Goal: Transaction & Acquisition: Download file/media

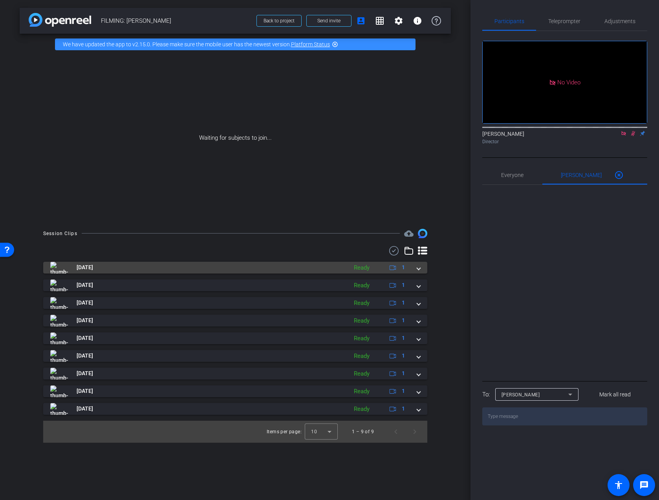
click at [419, 266] on span at bounding box center [418, 267] width 3 height 8
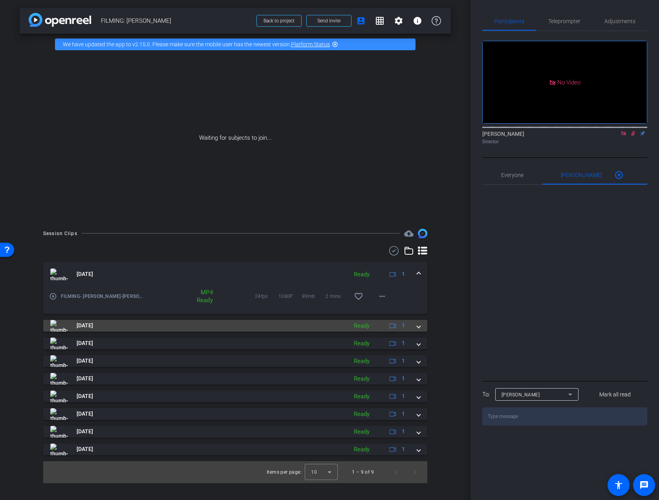
click at [421, 325] on mat-expansion-panel-header "[DATE] Ready 1" at bounding box center [235, 326] width 384 height 12
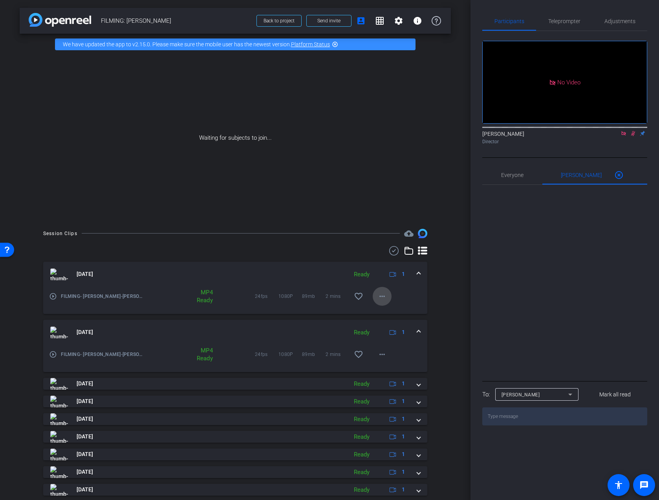
click at [385, 298] on mat-icon "more_horiz" at bounding box center [381, 296] width 9 height 9
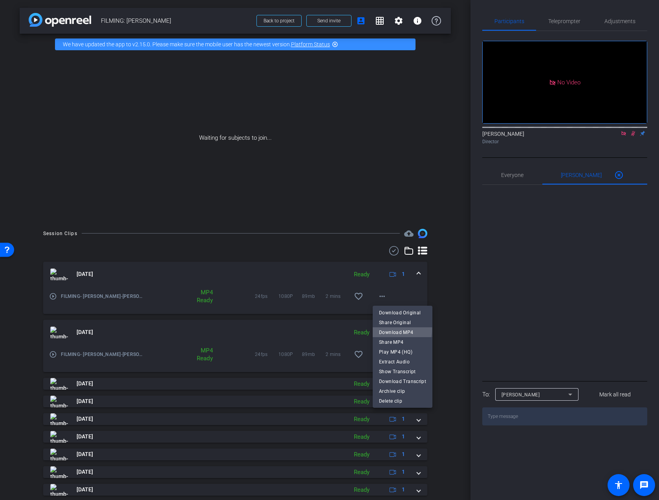
click at [395, 329] on span "Download MP4" at bounding box center [402, 332] width 47 height 9
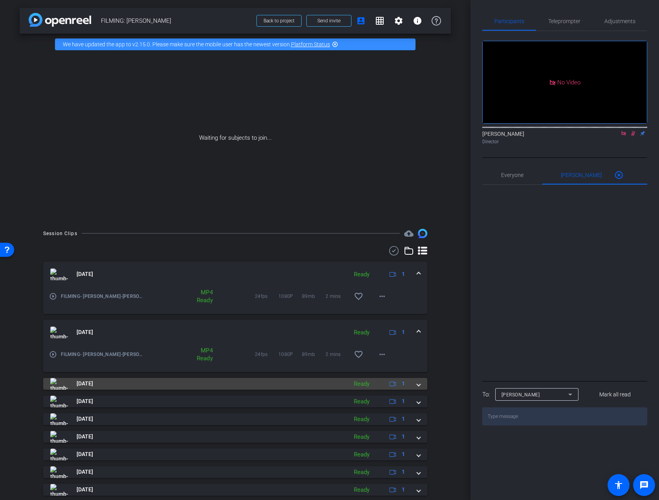
click at [419, 385] on span at bounding box center [418, 384] width 3 height 8
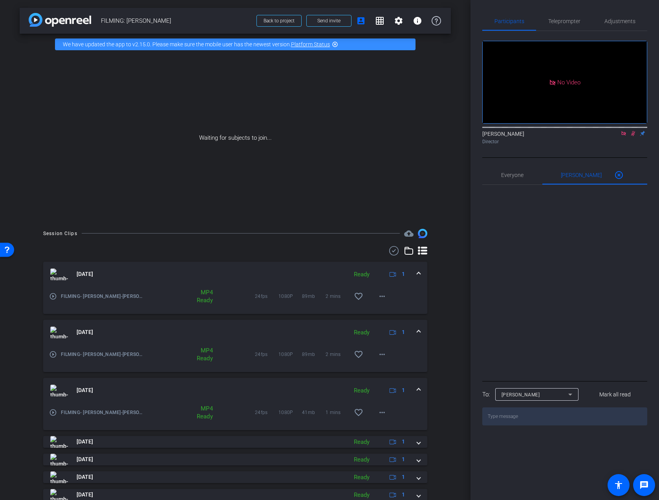
scroll to position [64, 0]
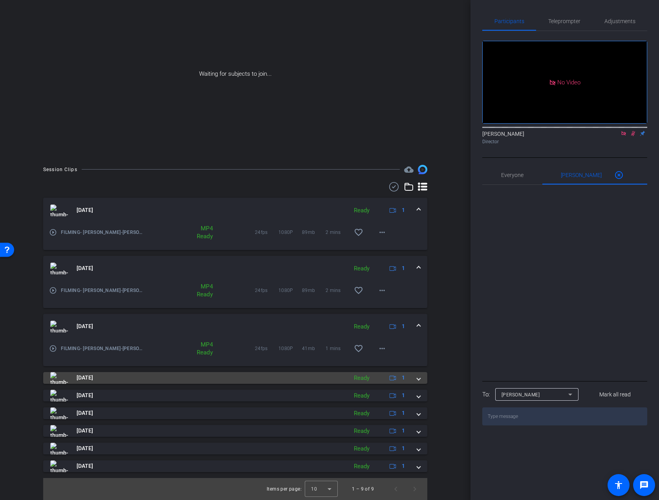
click at [420, 380] on mat-expansion-panel-header "[DATE] Ready 1" at bounding box center [235, 378] width 384 height 12
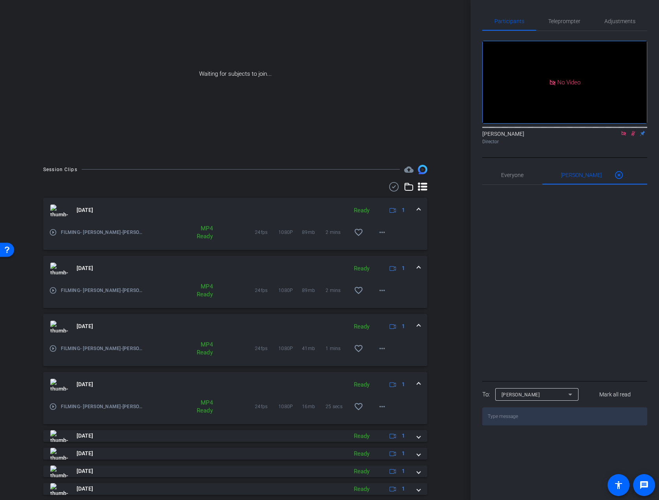
scroll to position [104, 0]
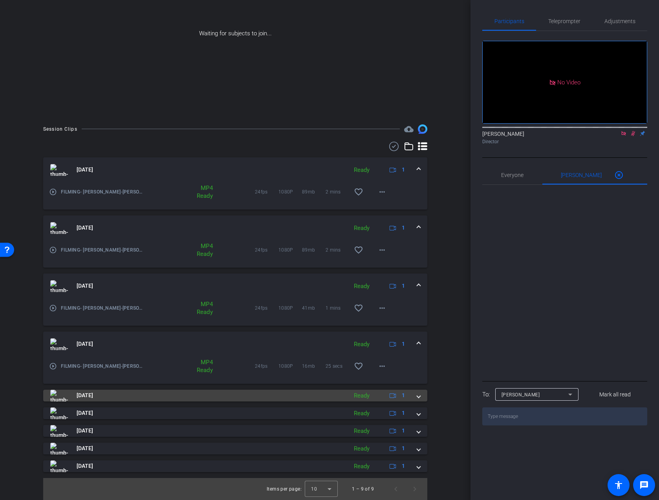
click at [415, 398] on div "[DATE] Ready 1" at bounding box center [233, 396] width 367 height 12
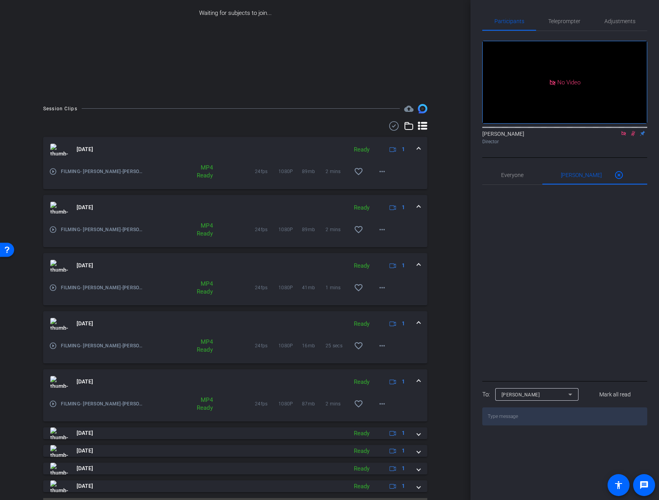
scroll to position [143, 0]
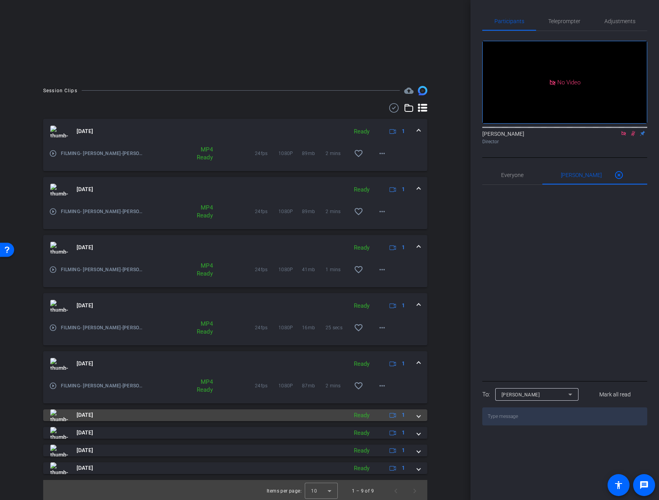
click at [417, 416] on span at bounding box center [418, 415] width 3 height 8
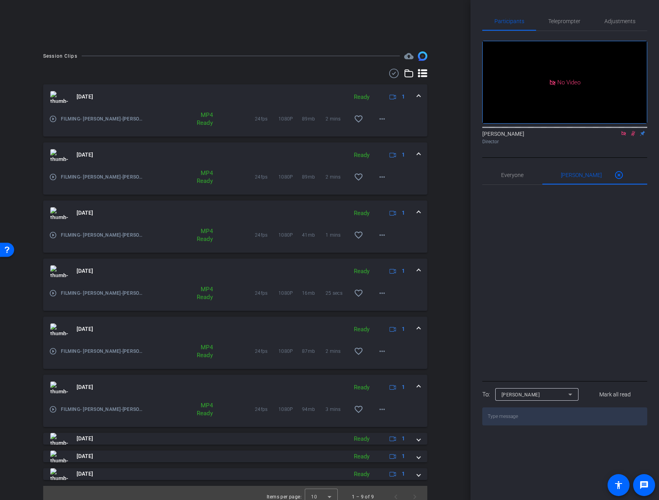
scroll to position [185, 0]
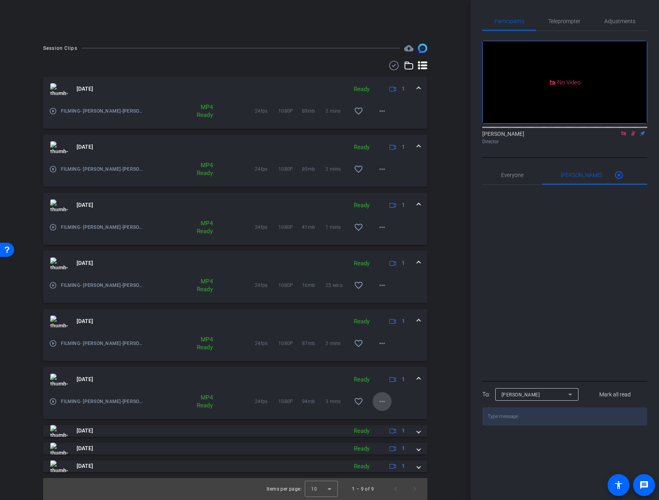
click at [383, 401] on mat-icon "more_horiz" at bounding box center [381, 401] width 9 height 9
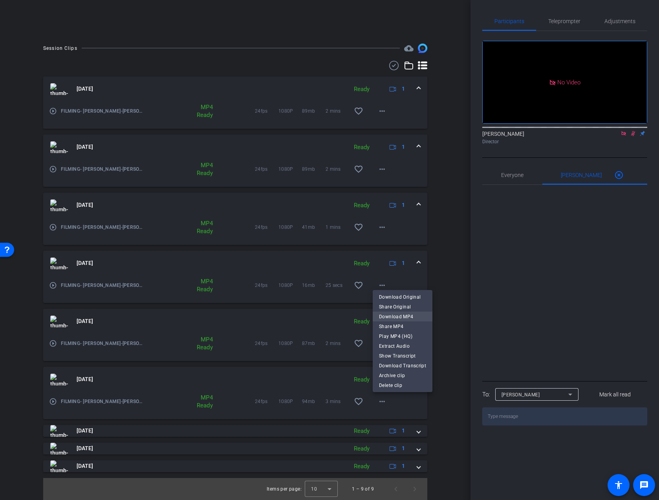
click at [402, 318] on span "Download MP4" at bounding box center [402, 316] width 47 height 9
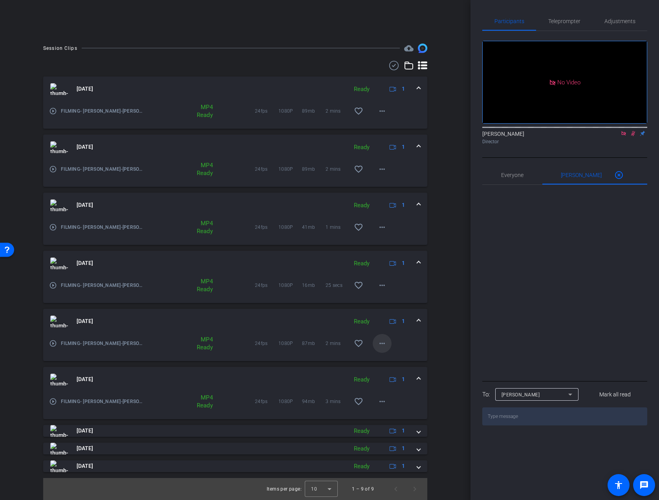
click at [389, 345] on span at bounding box center [382, 343] width 19 height 19
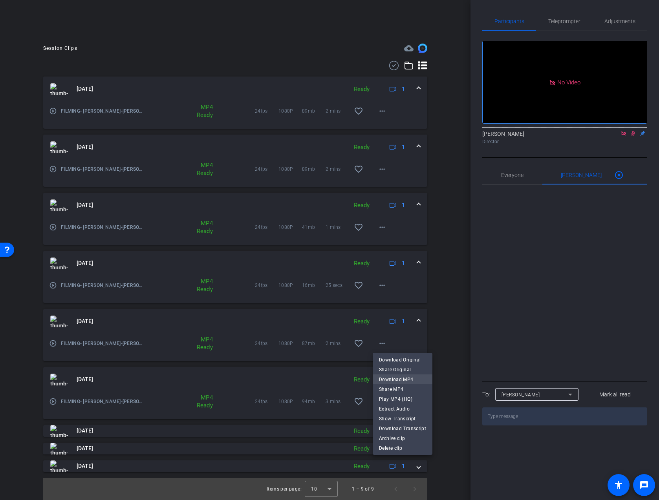
click at [391, 378] on span "Download MP4" at bounding box center [402, 379] width 47 height 9
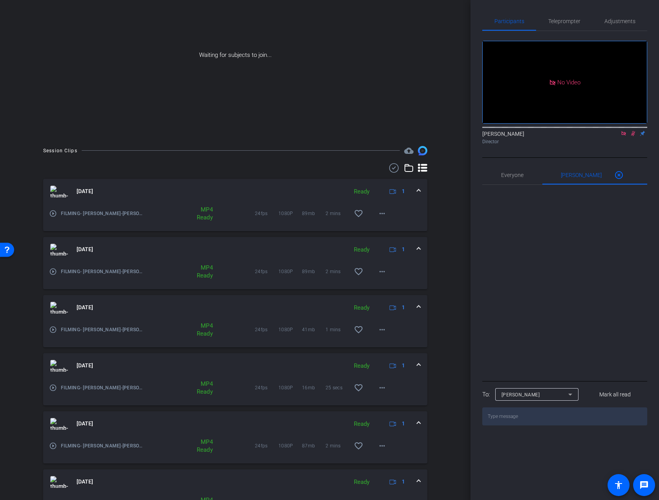
scroll to position [0, 0]
